Goal: Task Accomplishment & Management: Manage account settings

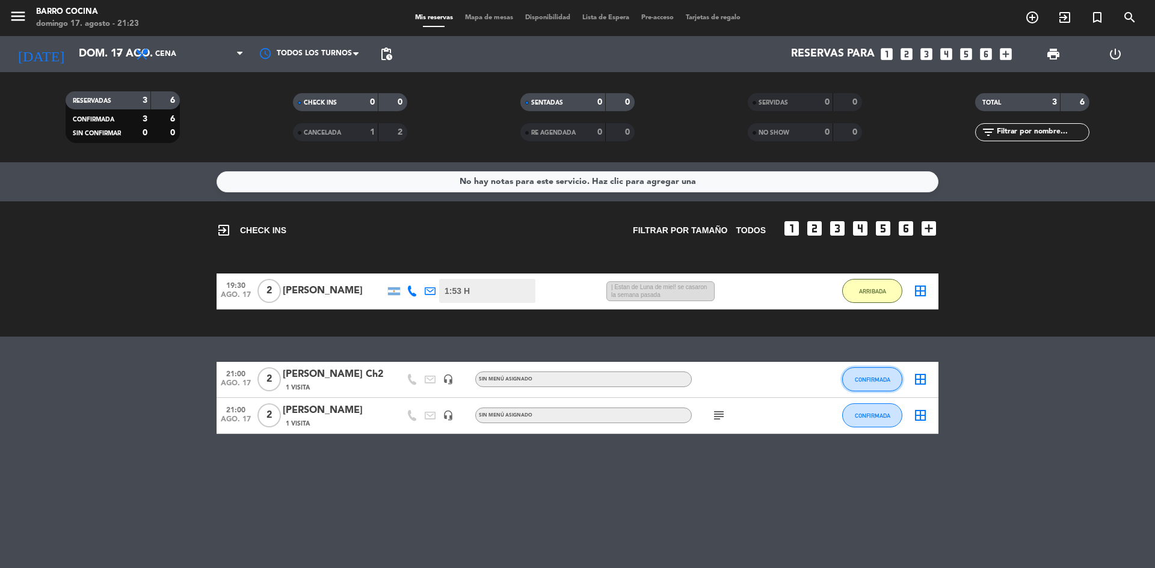
click at [882, 388] on button "CONFIRMADA" at bounding box center [872, 379] width 60 height 24
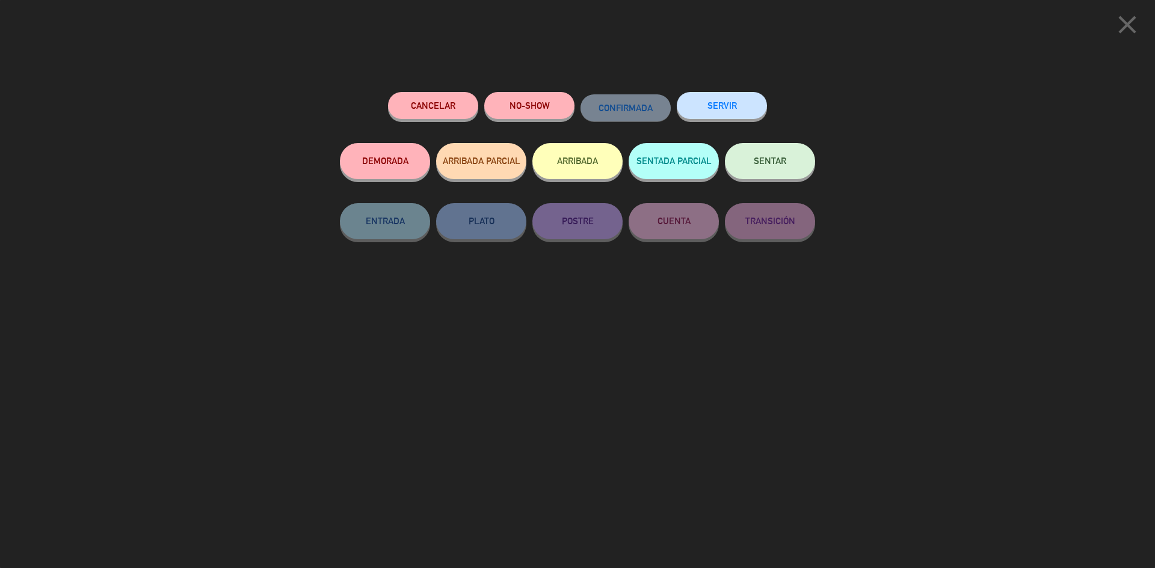
click at [581, 163] on button "ARRIBADA" at bounding box center [577, 161] width 90 height 36
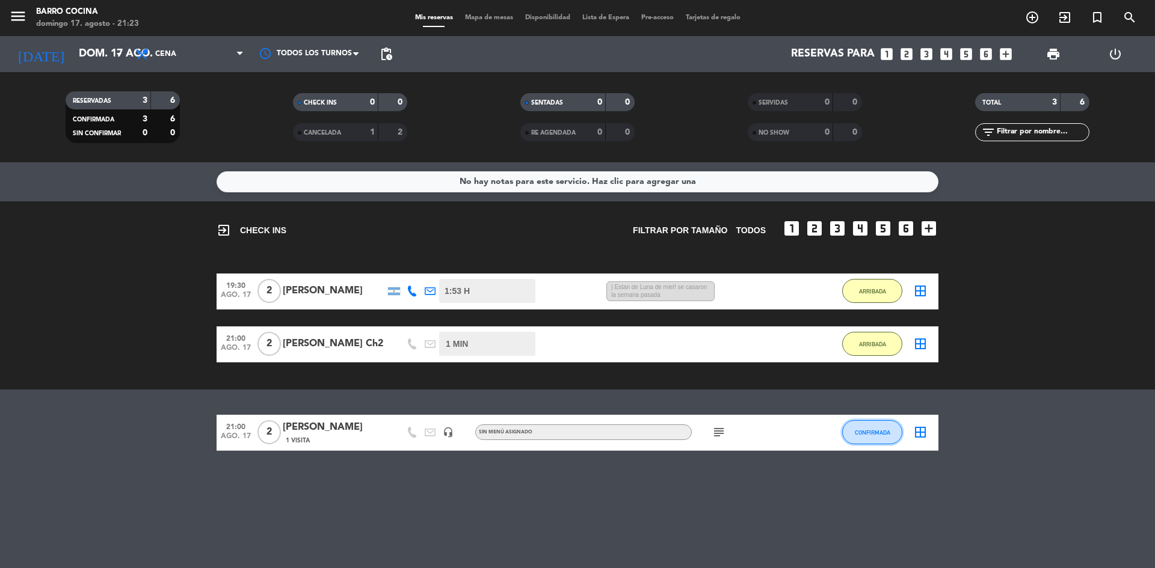
click at [864, 429] on span "CONFIRMADA" at bounding box center [872, 432] width 35 height 7
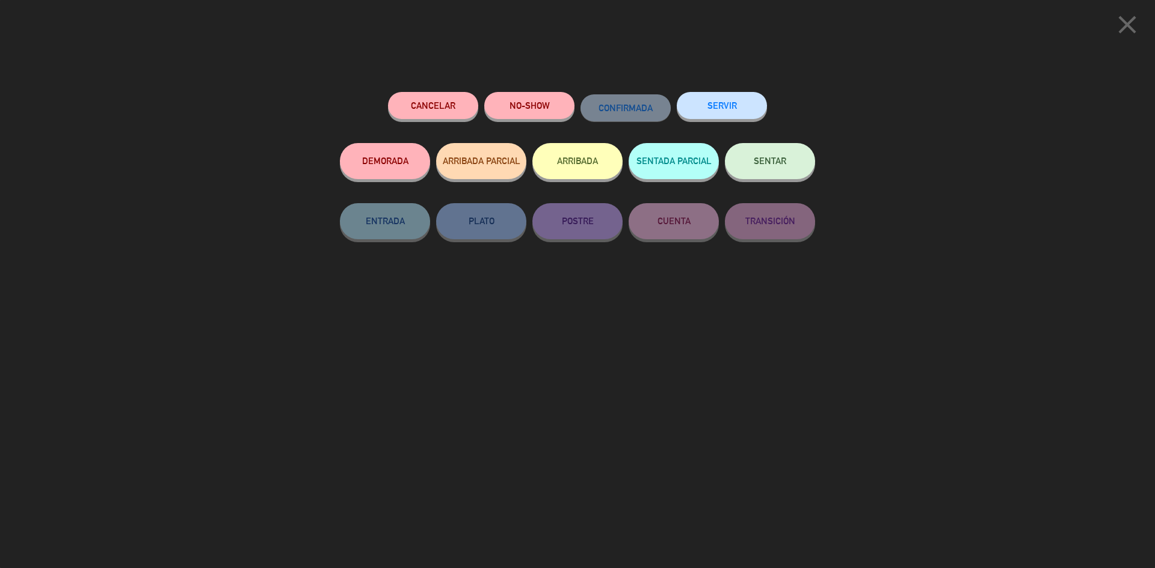
click at [561, 164] on button "ARRIBADA" at bounding box center [577, 161] width 90 height 36
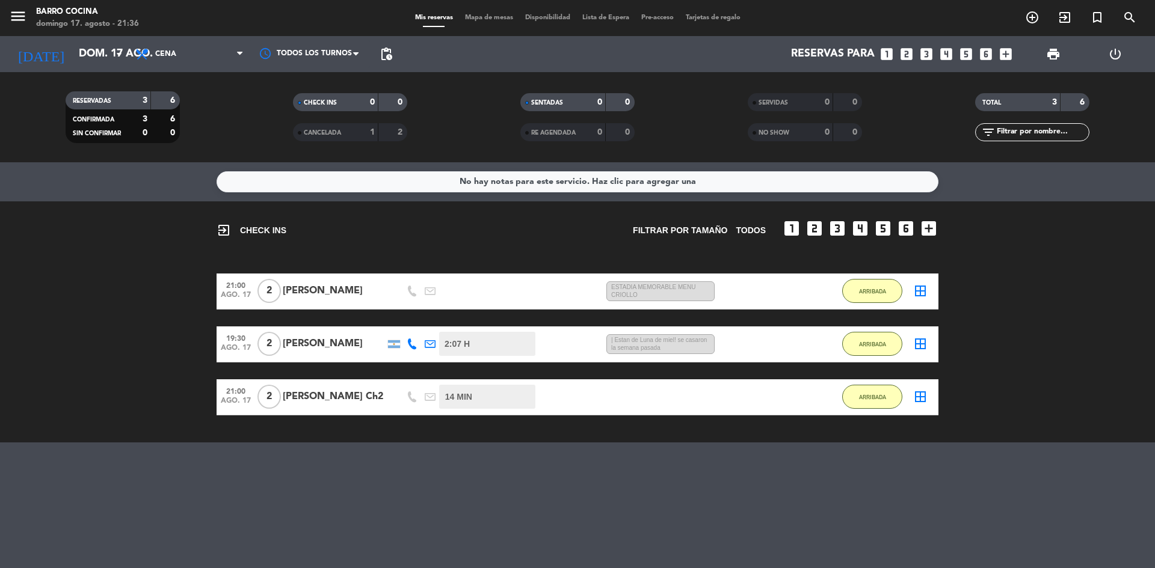
click at [907, 56] on icon "looks_two" at bounding box center [907, 54] width 16 height 16
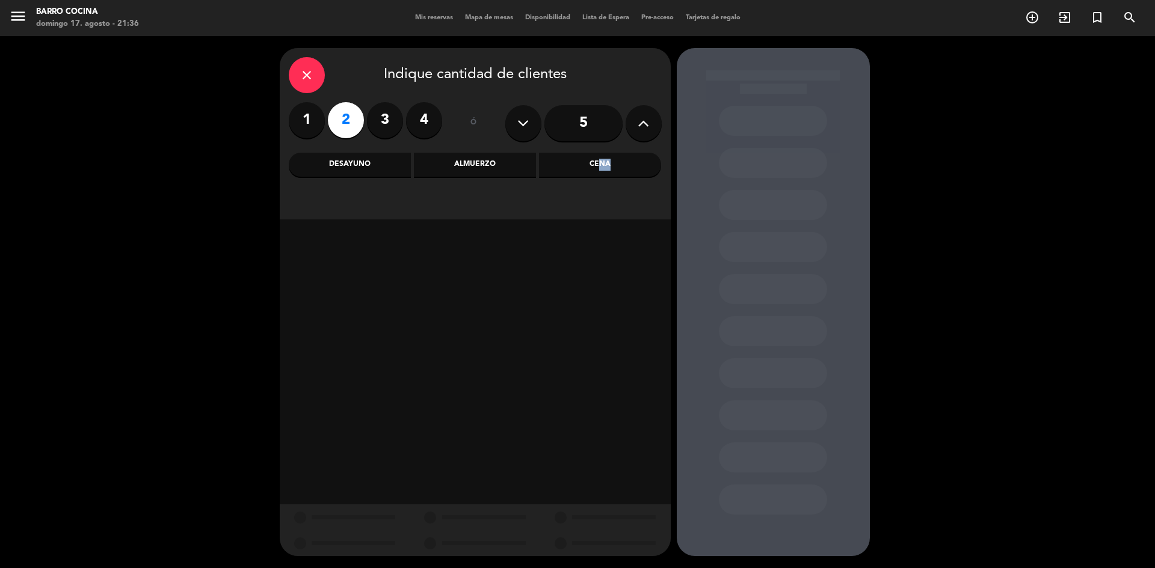
drag, startPoint x: 595, startPoint y: 152, endPoint x: 607, endPoint y: 162, distance: 15.3
click at [607, 162] on div "close Indique cantidad de clientes 1 2 3 4 ó 5 Desayuno Almuerzo Cena" at bounding box center [475, 133] width 391 height 171
click at [607, 162] on div "Cena" at bounding box center [600, 165] width 122 height 24
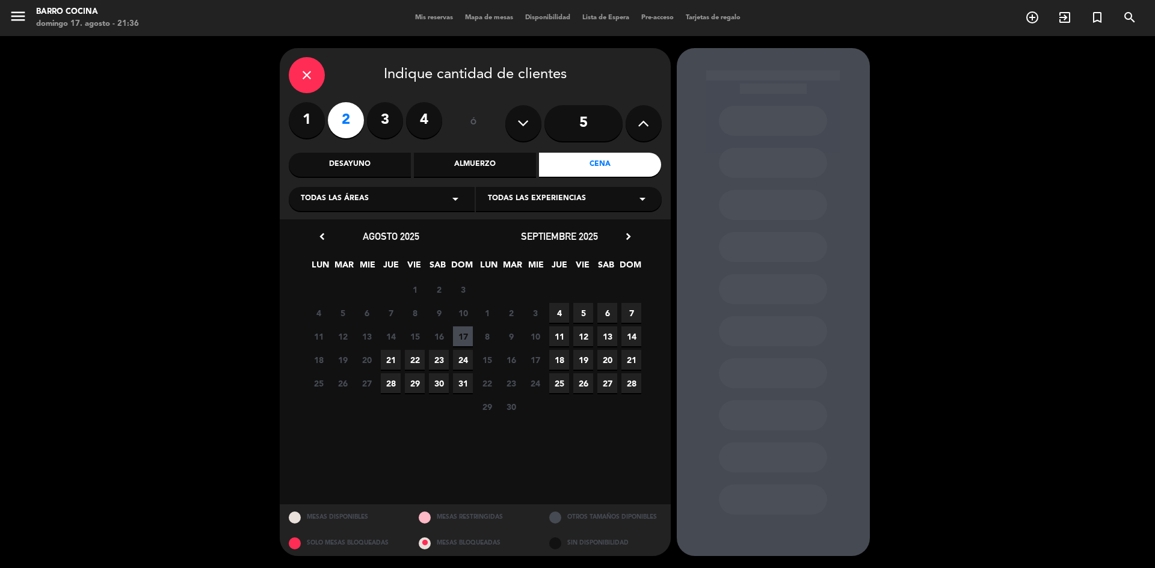
click at [460, 337] on span "17" at bounding box center [463, 337] width 20 height 20
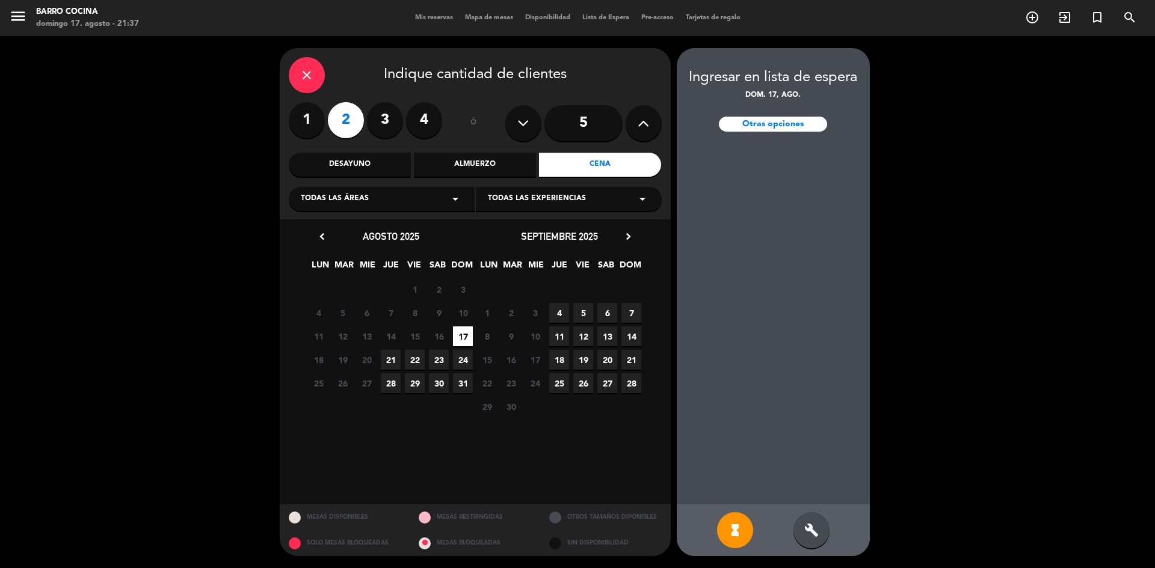
click at [767, 125] on div "Otras opciones" at bounding box center [773, 124] width 108 height 15
click at [810, 537] on icon "build" at bounding box center [811, 530] width 14 height 14
click at [749, 538] on div "hourglass_full" at bounding box center [735, 530] width 36 height 36
click at [300, 79] on icon "close" at bounding box center [307, 75] width 14 height 14
